Goal: Navigation & Orientation: Find specific page/section

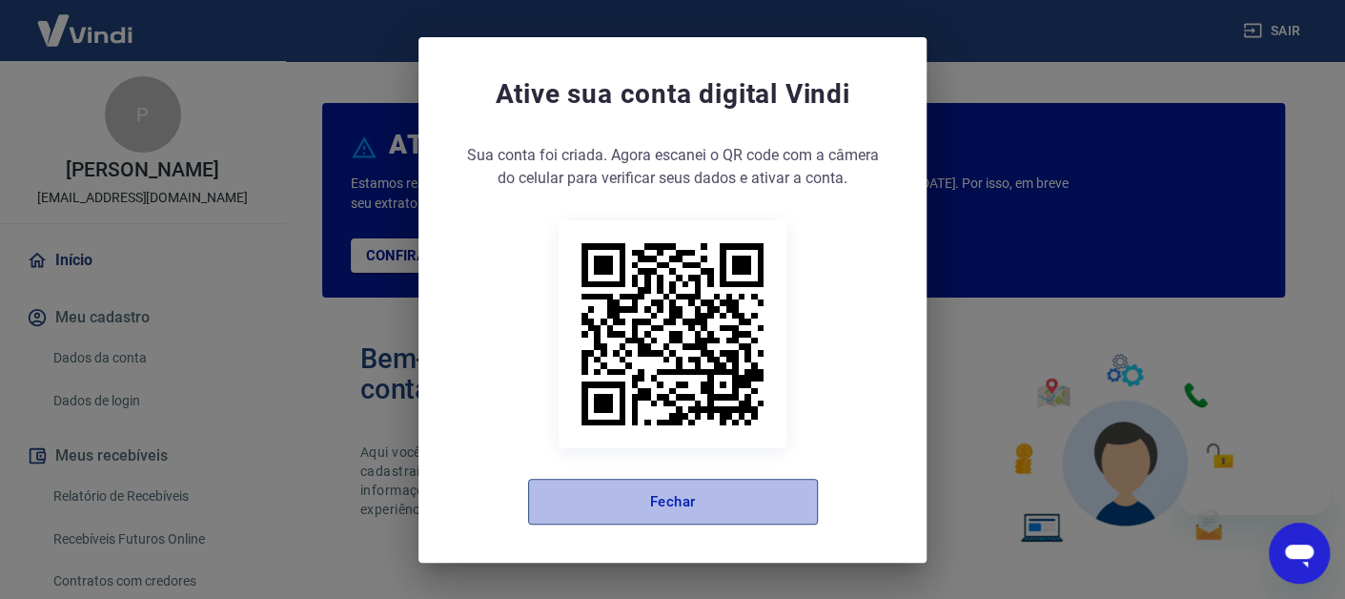
click at [711, 497] on button "Fechar" at bounding box center [673, 502] width 290 height 46
